Goal: Information Seeking & Learning: Learn about a topic

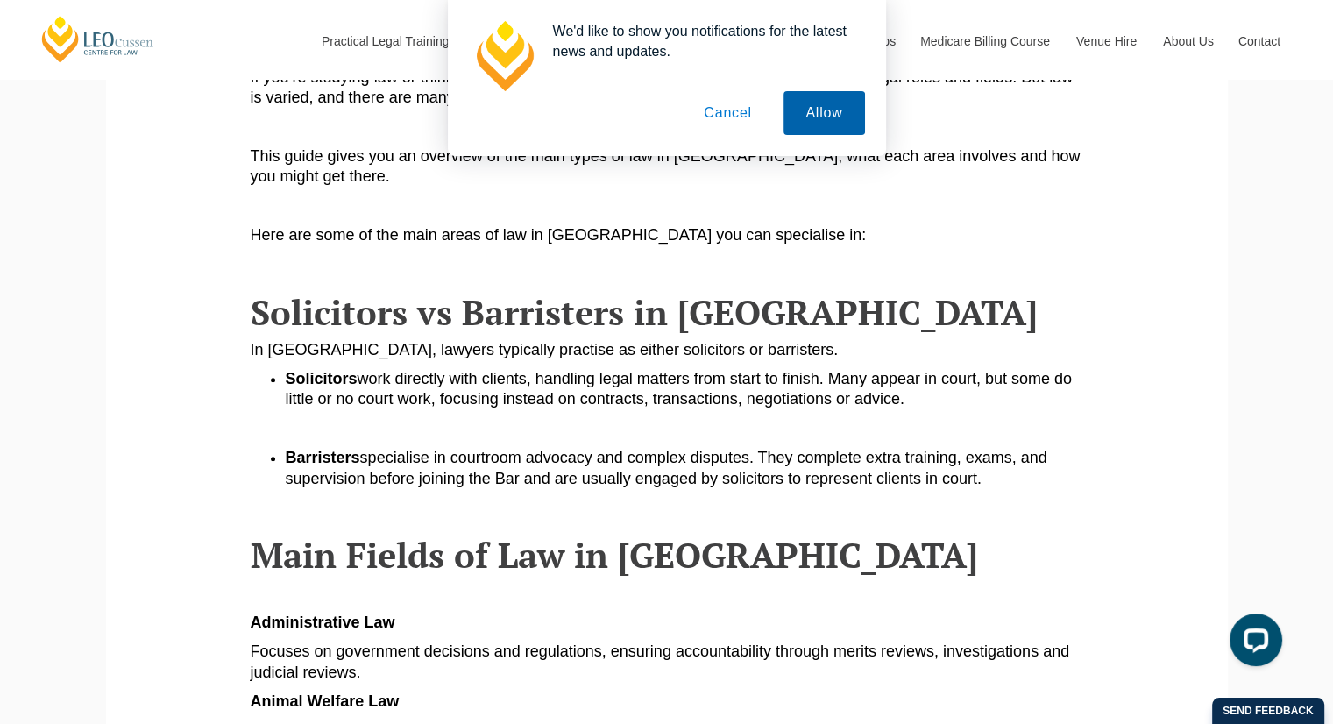
click at [824, 119] on button "Allow" at bounding box center [824, 113] width 81 height 44
